Goal: Information Seeking & Learning: Check status

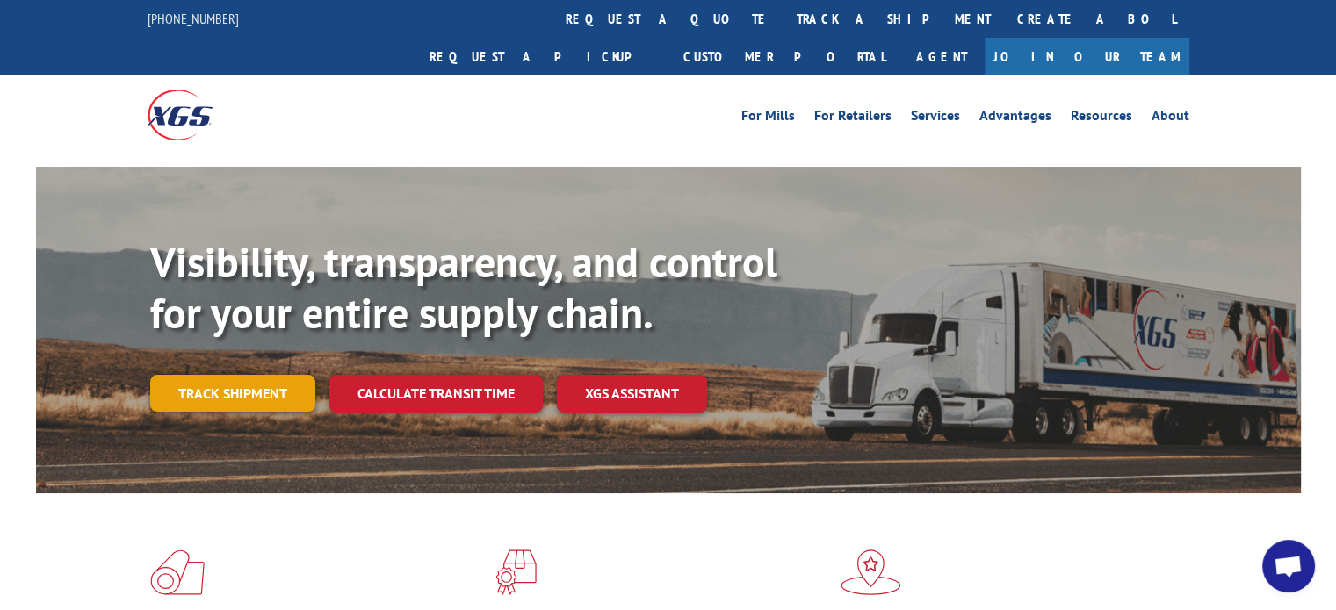
click at [271, 375] on link "Track shipment" at bounding box center [232, 393] width 165 height 37
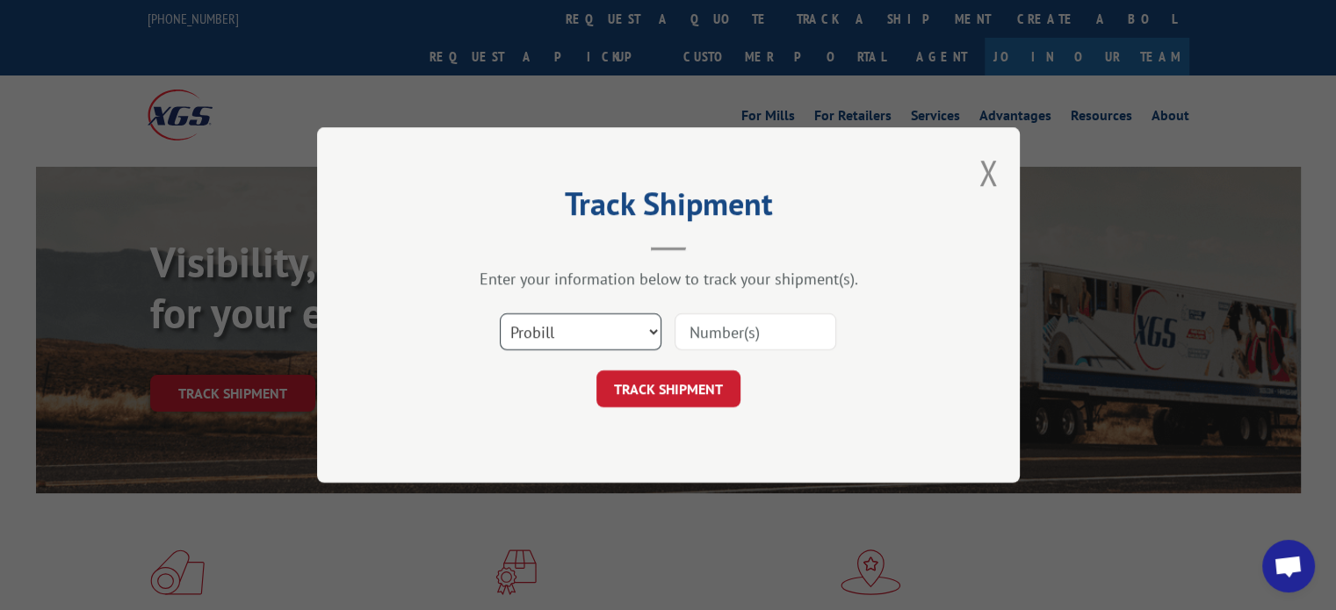
click at [531, 347] on select "Select category... Probill BOL PO" at bounding box center [581, 332] width 162 height 37
select select "bol"
click at [500, 314] on select "Select category... Probill BOL PO" at bounding box center [581, 332] width 162 height 37
click at [747, 332] on input at bounding box center [756, 332] width 162 height 37
paste input "2557978"
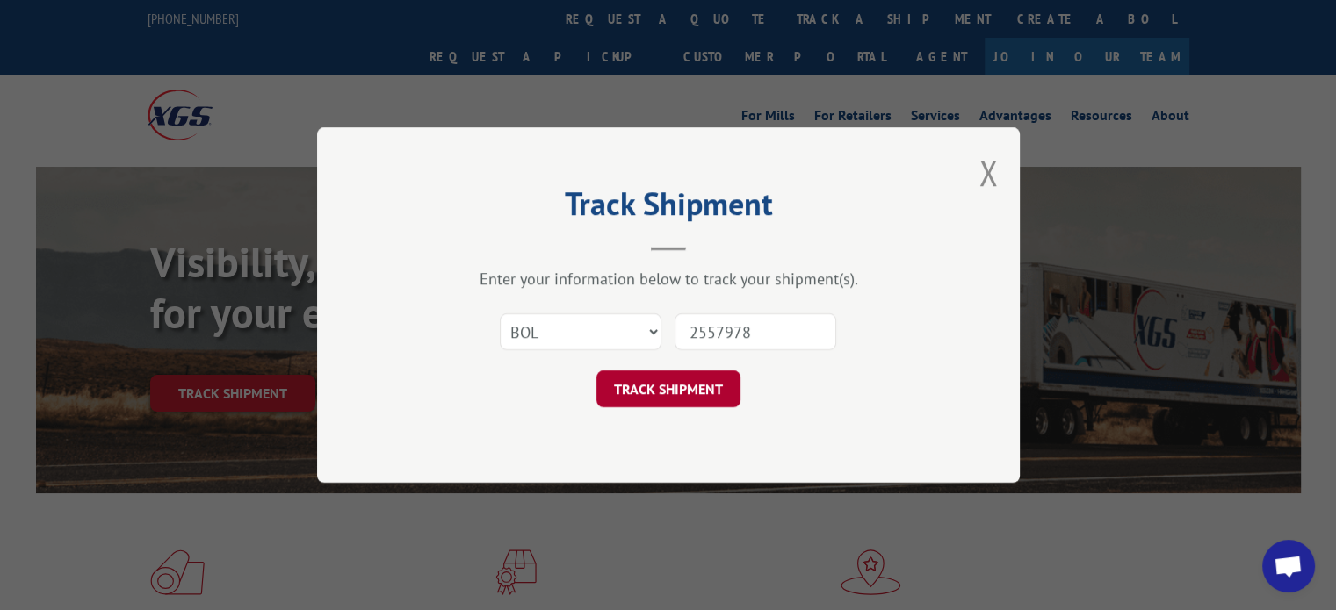
type input "2557978"
click at [689, 375] on button "TRACK SHIPMENT" at bounding box center [668, 389] width 144 height 37
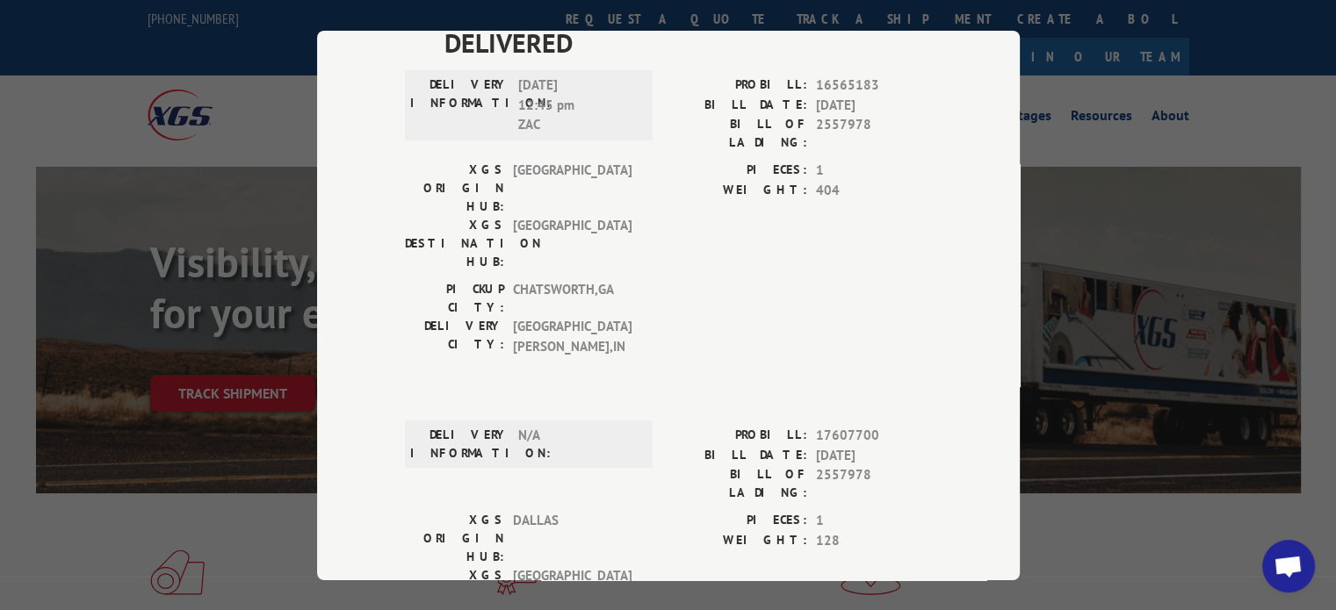
scroll to position [535, 0]
click at [857, 428] on span "17607700" at bounding box center [874, 438] width 116 height 20
copy span "17607700"
